Goal: Information Seeking & Learning: Find specific fact

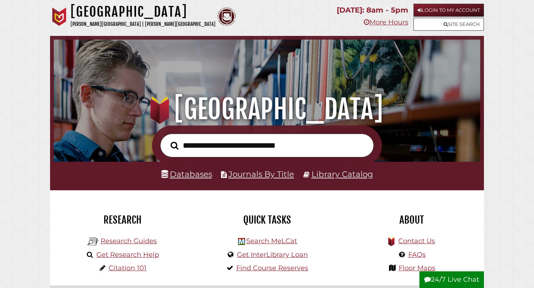
scroll to position [141, 423]
click at [261, 149] on input "text" at bounding box center [266, 146] width 213 height 24
type input "***"
click at [167, 140] on button "Search" at bounding box center [174, 146] width 15 height 12
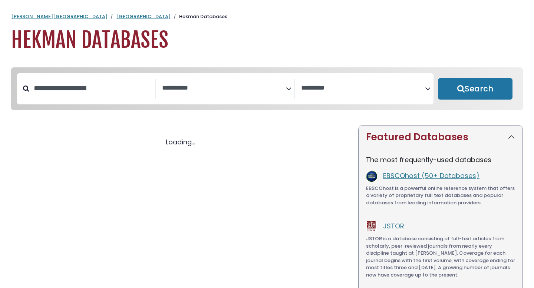
select select "Database Subject Filter"
select select "Database Vendors Filter"
select select "Database Subject Filter"
select select "Database Vendors Filter"
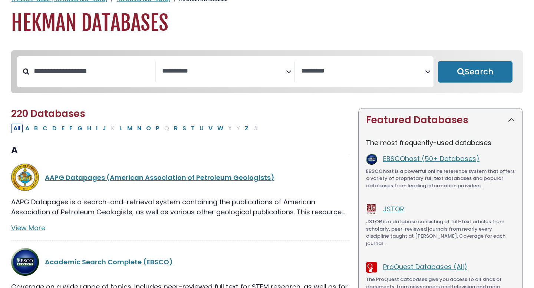
scroll to position [18, 0]
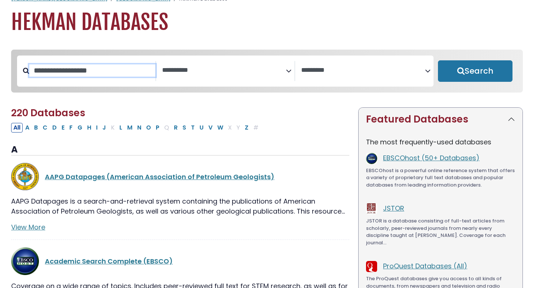
click at [73, 77] on input "Search database by title or keyword" at bounding box center [92, 70] width 126 height 12
type input "***"
click at [438, 60] on button "Search" at bounding box center [475, 70] width 74 height 21
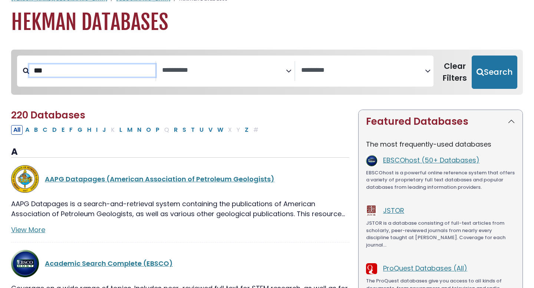
select select "Database Subject Filter"
select select "Database Vendors Filter"
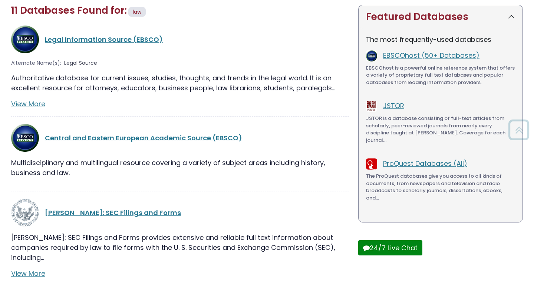
scroll to position [123, 0]
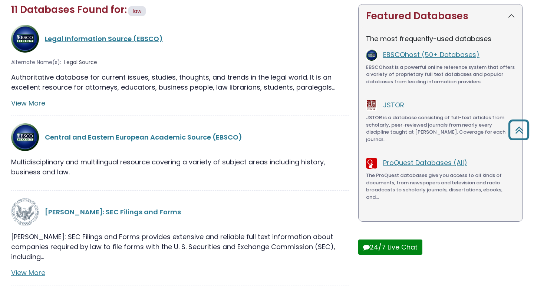
click at [37, 104] on link "View More" at bounding box center [28, 103] width 34 height 9
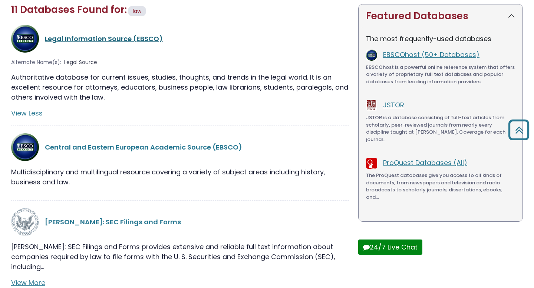
click at [83, 40] on link "Legal Information Source (EBSCO)" at bounding box center [104, 38] width 118 height 9
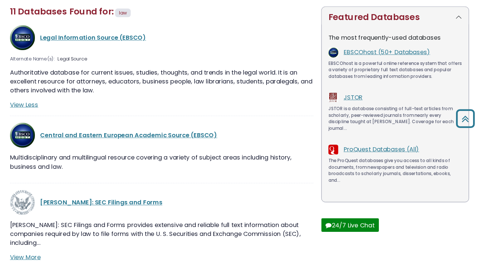
scroll to position [120, 0]
